Goal: Information Seeking & Learning: Find specific fact

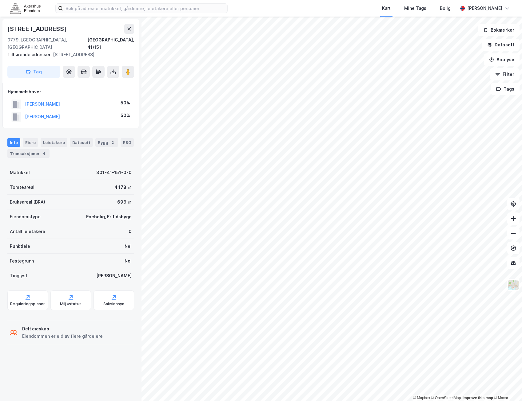
click at [23, 141] on div "Info [PERSON_NAME] Datasett Bygg 2 ESG Transaksjoner 4" at bounding box center [70, 148] width 127 height 20
click at [24, 149] on div "Transaksjoner 4" at bounding box center [28, 153] width 42 height 9
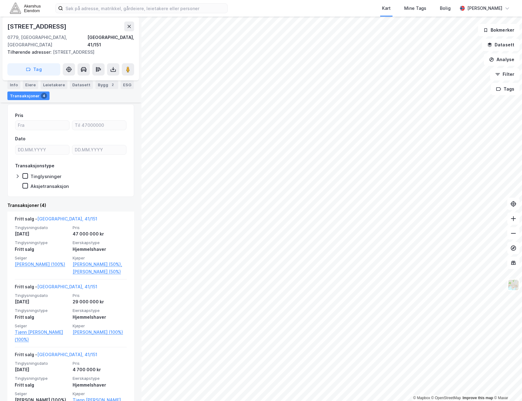
scroll to position [61, 0]
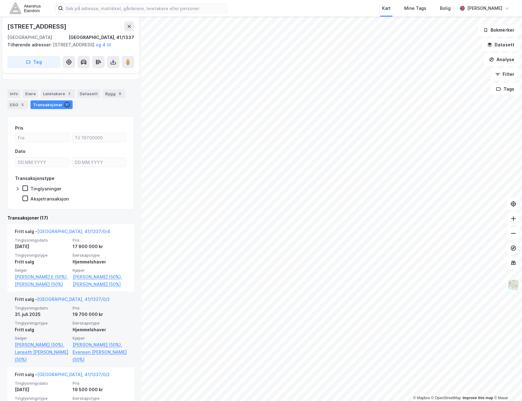
scroll to position [92, 0]
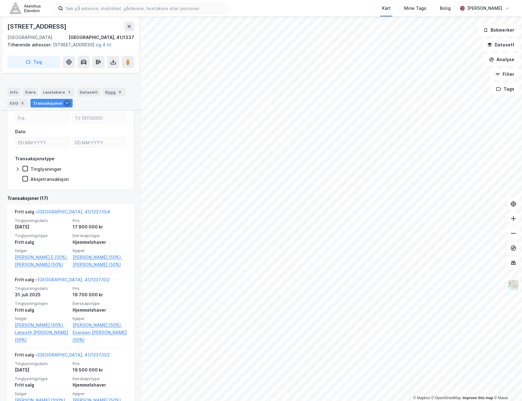
click at [45, 31] on div "[STREET_ADDRESS]" at bounding box center [37, 27] width 60 height 10
click at [45, 29] on div "[STREET_ADDRESS]" at bounding box center [37, 27] width 60 height 10
copy div "[STREET_ADDRESS]"
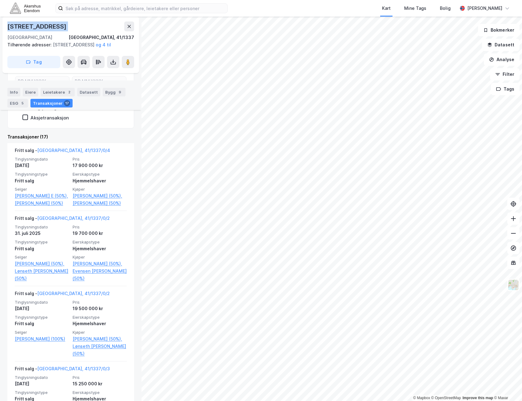
scroll to position [0, 0]
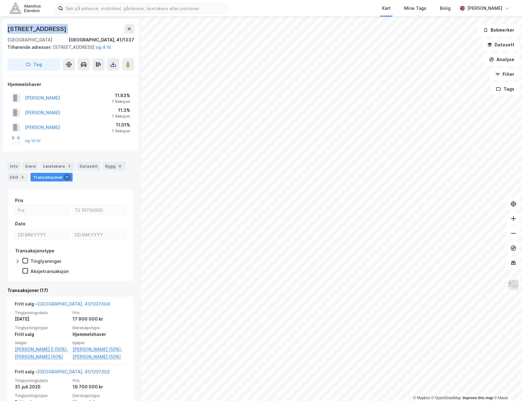
click at [33, 27] on div "[STREET_ADDRESS]" at bounding box center [37, 29] width 60 height 10
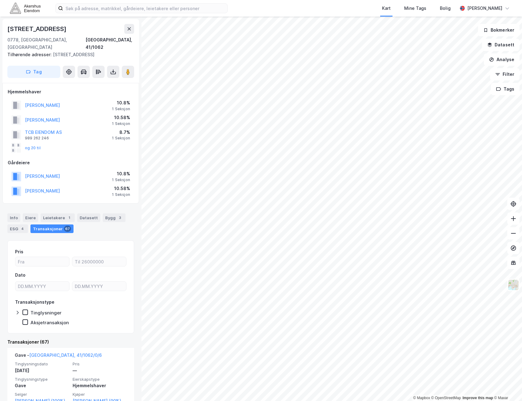
click at [426, 0] on html "Kart Mine Tags Bolig [PERSON_NAME] © Mapbox © OpenStreetMap Improve this map © …" at bounding box center [261, 200] width 522 height 401
click at [521, 401] on html "Kart Mine Tags Bolig [PERSON_NAME] © Mapbox © OpenStreetMap Improve this map © …" at bounding box center [261, 200] width 522 height 401
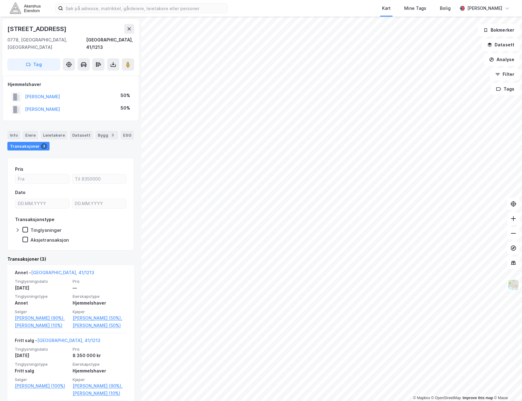
click at [117, 108] on div "[PERSON_NAME] 50%" at bounding box center [71, 109] width 126 height 13
click at [114, 103] on div "[PERSON_NAME] 50%" at bounding box center [71, 109] width 126 height 13
click at [87, 103] on div "[PERSON_NAME] 50%" at bounding box center [71, 109] width 126 height 13
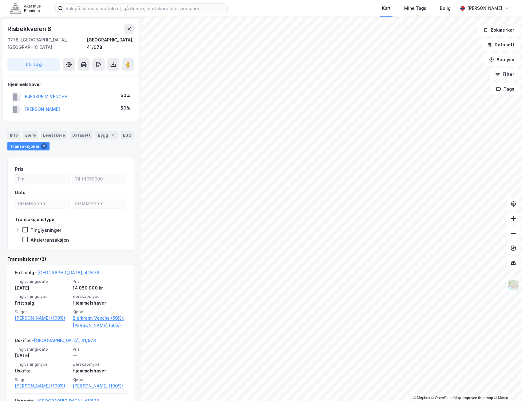
click at [44, 28] on div "Risbekkveien 8" at bounding box center [29, 29] width 45 height 10
copy div "Risbekkveien 8"
drag, startPoint x: 93, startPoint y: 91, endPoint x: 16, endPoint y: 94, distance: 76.3
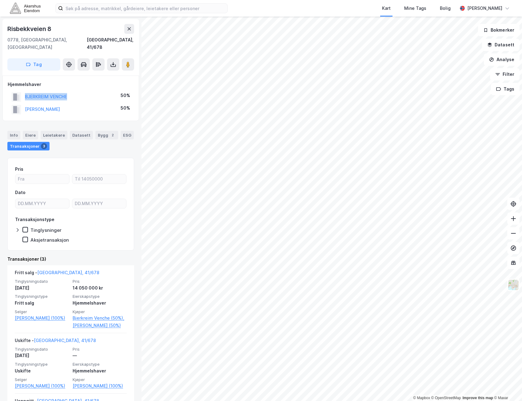
click at [16, 94] on div "BJERKREIM VENCHE 50%" at bounding box center [71, 97] width 126 height 13
copy button "BJERKREIM VENCHE"
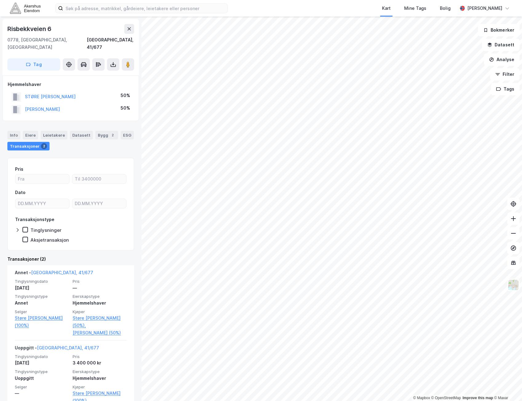
click at [112, 93] on div "STØRE [PERSON_NAME] 50%" at bounding box center [71, 97] width 126 height 13
click at [120, 103] on div "[PERSON_NAME] 50%" at bounding box center [71, 109] width 126 height 13
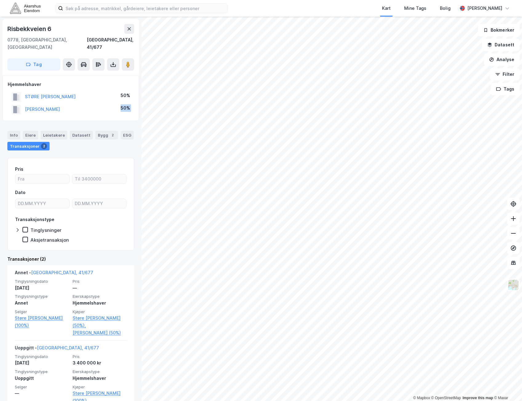
click at [120, 103] on div "[PERSON_NAME] 50%" at bounding box center [71, 109] width 126 height 13
click at [115, 107] on div "[PERSON_NAME] 50%" at bounding box center [71, 109] width 126 height 13
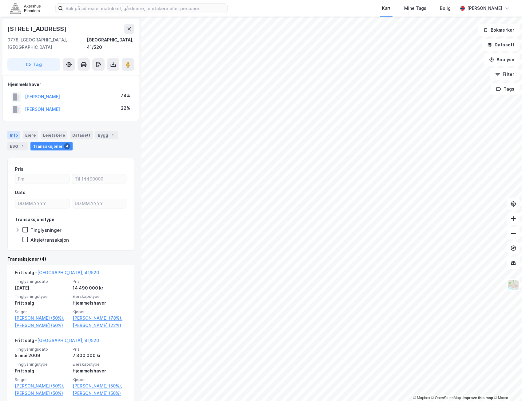
click at [13, 131] on div "Info" at bounding box center [13, 135] width 13 height 9
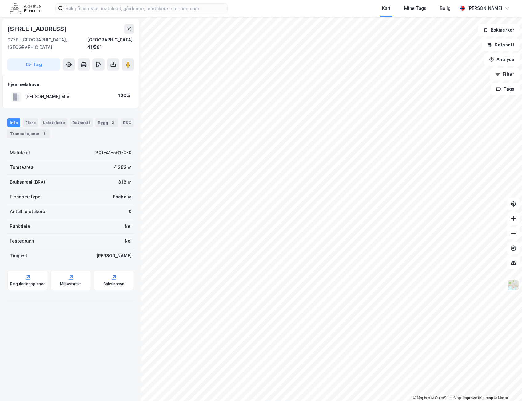
click at [60, 93] on div "[PERSON_NAME] M.V." at bounding box center [47, 96] width 45 height 7
copy div "[PERSON_NAME] M.V."
click at [119, 92] on div "100%" at bounding box center [124, 95] width 12 height 7
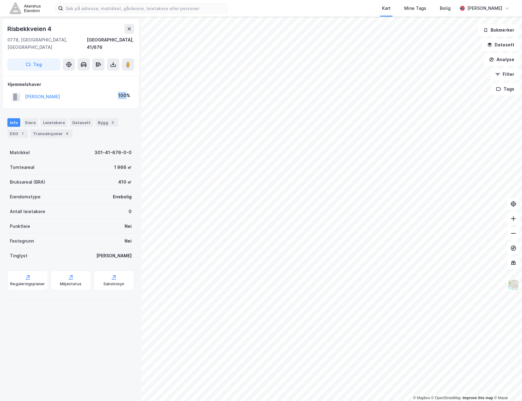
click at [119, 92] on div "100%" at bounding box center [124, 95] width 12 height 7
click at [48, 129] on div "Transaksjoner 4" at bounding box center [51, 133] width 42 height 9
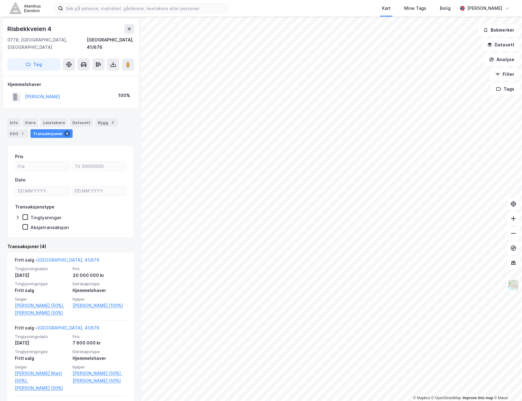
click at [47, 29] on div "Risbekkveien 4" at bounding box center [29, 29] width 45 height 10
copy div "Risbekkveien 4"
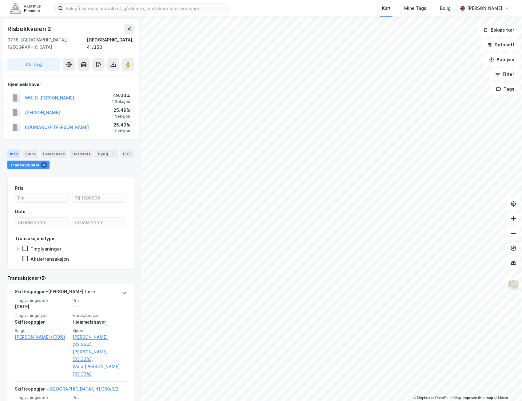
click at [15, 150] on div "Info" at bounding box center [13, 154] width 13 height 9
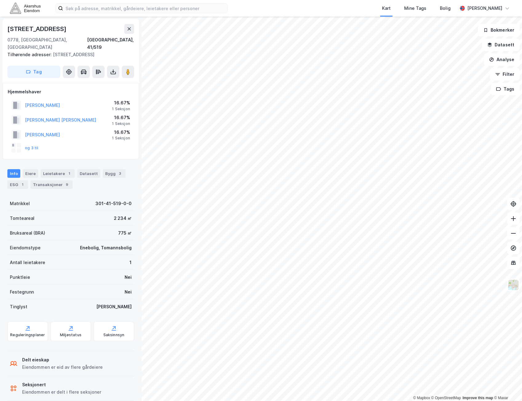
scroll to position [0, 0]
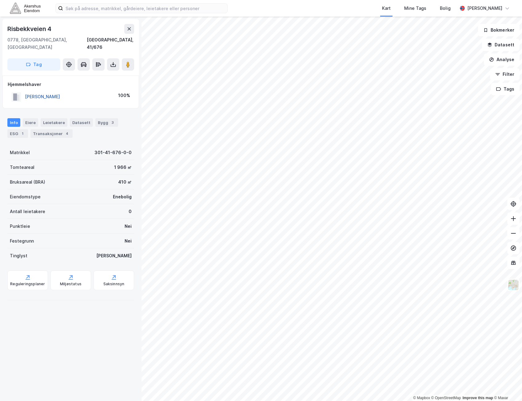
click at [0, 0] on button "[PERSON_NAME]" at bounding box center [0, 0] width 0 height 0
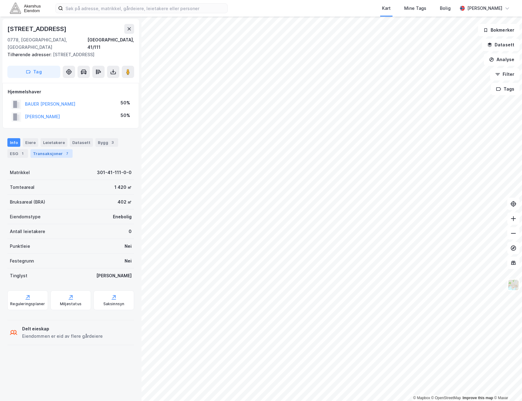
click at [42, 149] on div "Transaksjoner 7" at bounding box center [51, 153] width 42 height 9
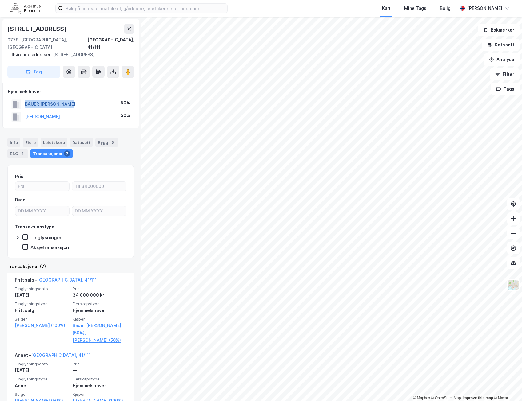
drag, startPoint x: 81, startPoint y: 96, endPoint x: 26, endPoint y: 98, distance: 55.4
click at [26, 98] on div "BAUER [PERSON_NAME] 50%" at bounding box center [71, 104] width 126 height 13
copy button "BAUER [PERSON_NAME]"
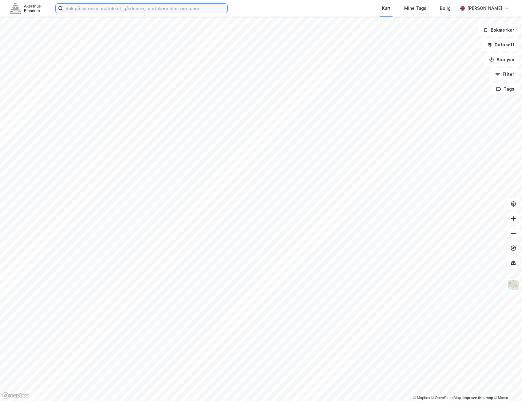
click at [128, 10] on input at bounding box center [145, 8] width 164 height 9
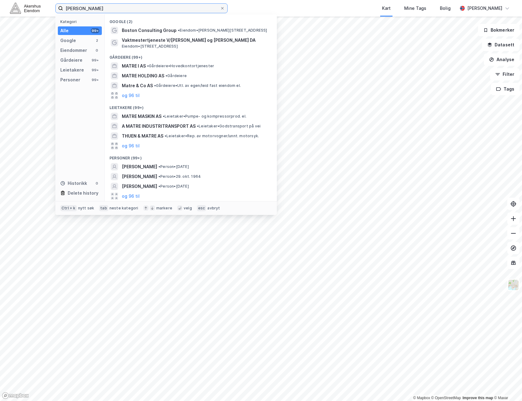
type input "bjørn matre"
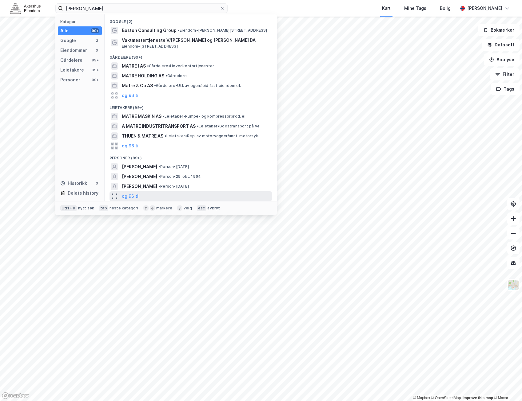
click at [139, 197] on div "og 96 til" at bounding box center [190, 197] width 162 height 10
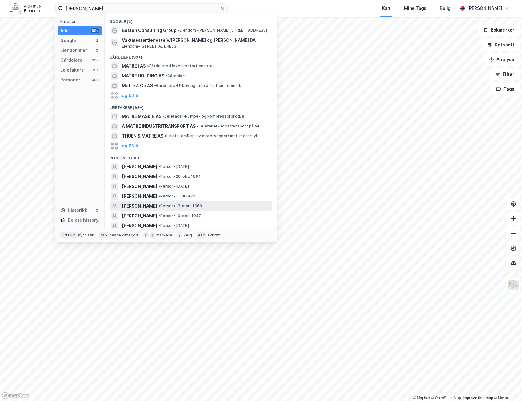
click at [226, 202] on div "BJØRN MATRE • Person • 13. mars 1960" at bounding box center [190, 206] width 162 height 10
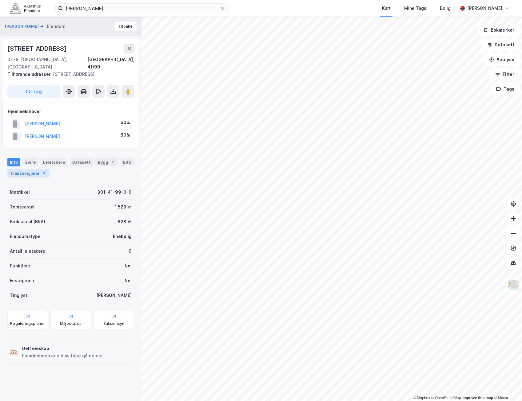
click at [27, 169] on div "Transaksjoner 3" at bounding box center [28, 173] width 42 height 9
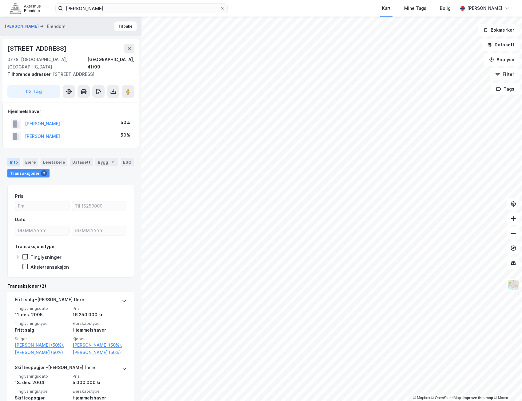
click at [14, 158] on div "Info" at bounding box center [13, 162] width 13 height 9
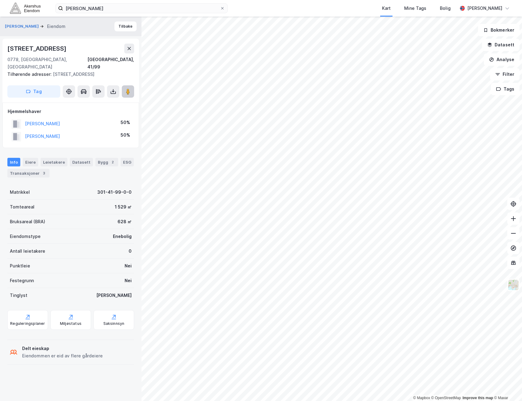
click at [126, 88] on button at bounding box center [128, 91] width 12 height 12
click at [123, 87] on button at bounding box center [128, 91] width 12 height 12
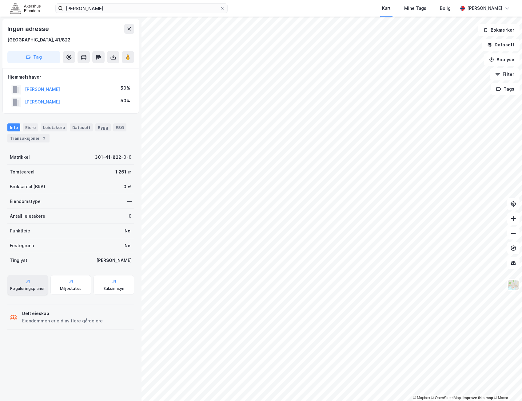
click at [27, 290] on div "Reguleringsplaner" at bounding box center [27, 288] width 35 height 5
click at [105, 289] on div "Saksinnsyn" at bounding box center [113, 288] width 21 height 5
